Goal: Information Seeking & Learning: Find specific page/section

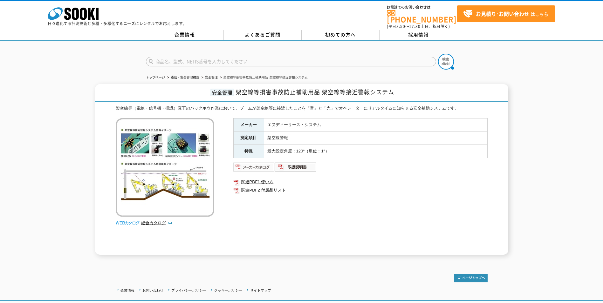
click at [255, 162] on img at bounding box center [254, 167] width 42 height 10
click at [261, 164] on img at bounding box center [254, 167] width 42 height 10
click at [354, 60] on input "text" at bounding box center [291, 62] width 290 height 10
type input "ハイアラート"
click at [445, 56] on img at bounding box center [446, 62] width 16 height 16
